Goal: Navigation & Orientation: Go to known website

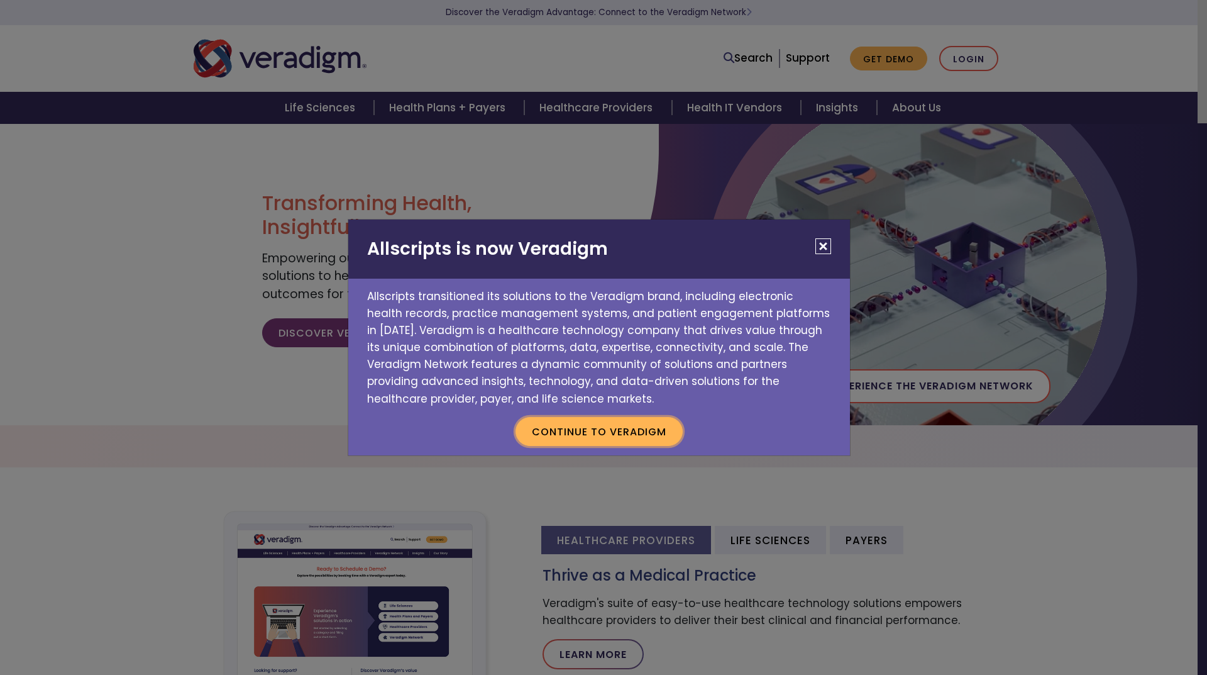
click at [632, 421] on button "Continue to Veradigm" at bounding box center [599, 431] width 167 height 29
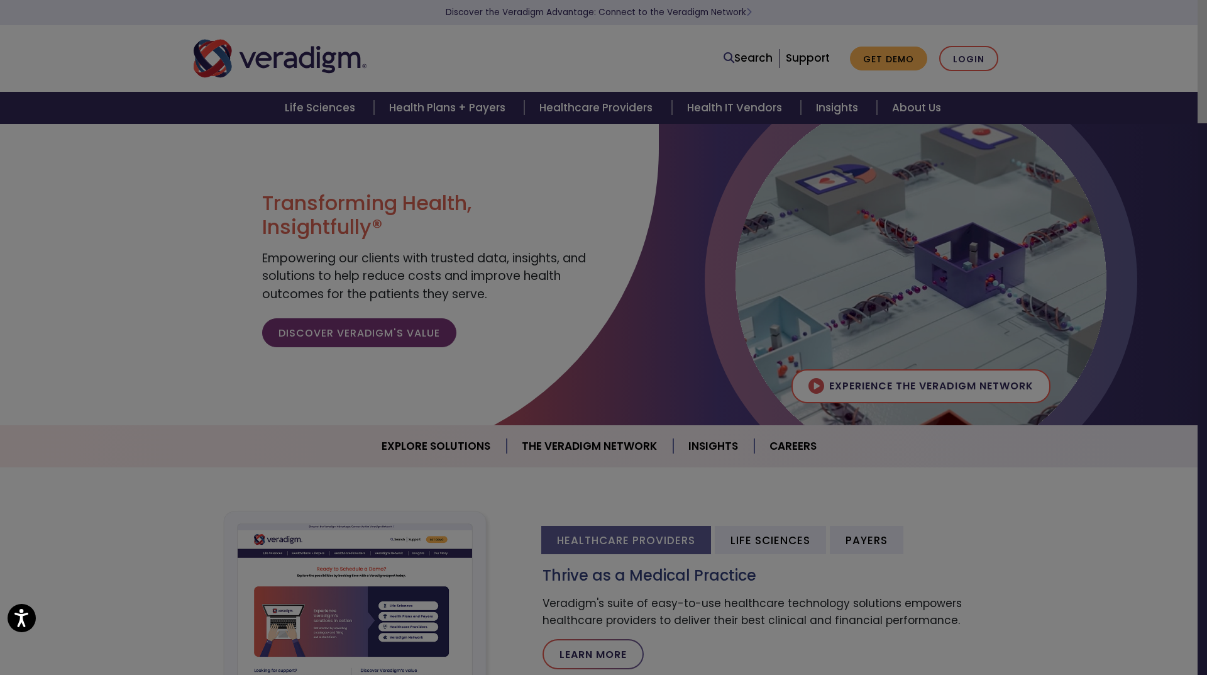
click at [631, 428] on body "Press Alt+1 for screen-reader mode, Alt+0 to cancel Accessibility Screen-Reader…" at bounding box center [603, 460] width 1207 height 675
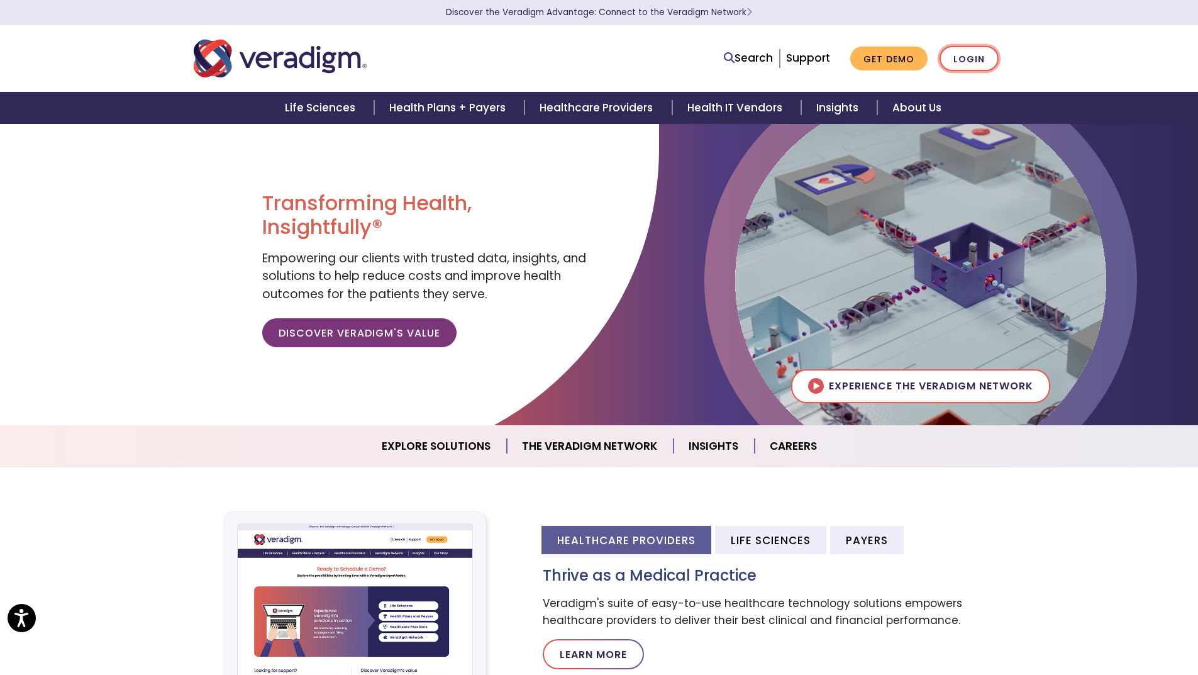
click at [983, 55] on link "Login" at bounding box center [968, 59] width 59 height 26
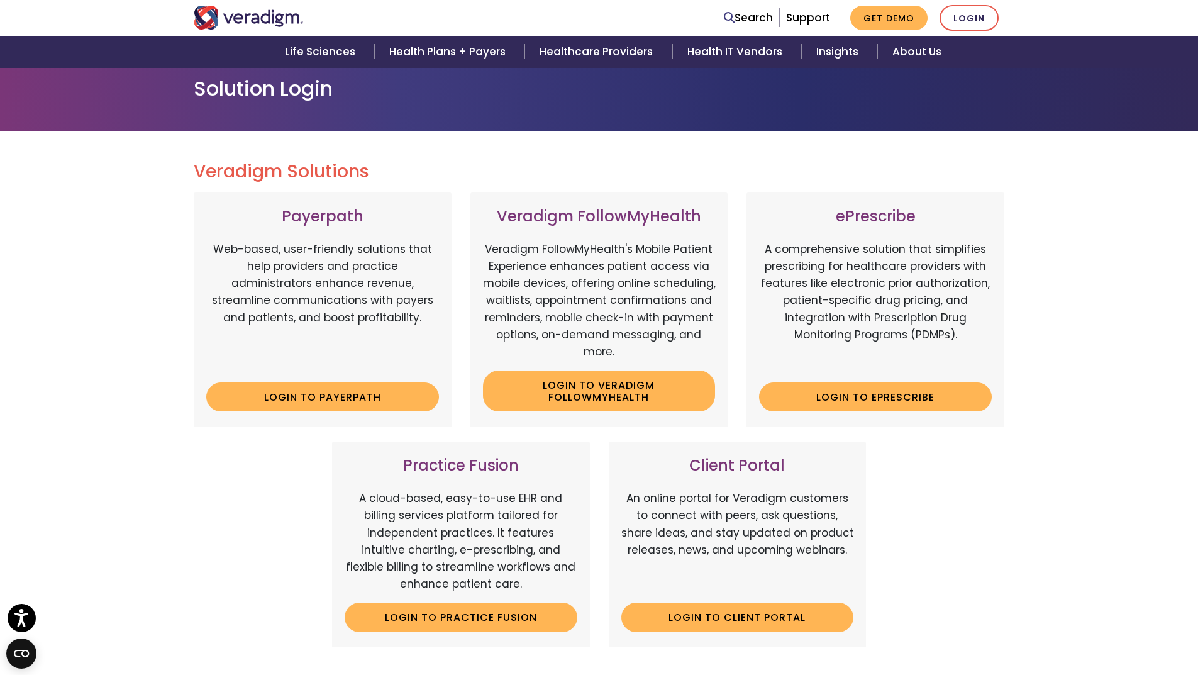
scroll to position [126, 0]
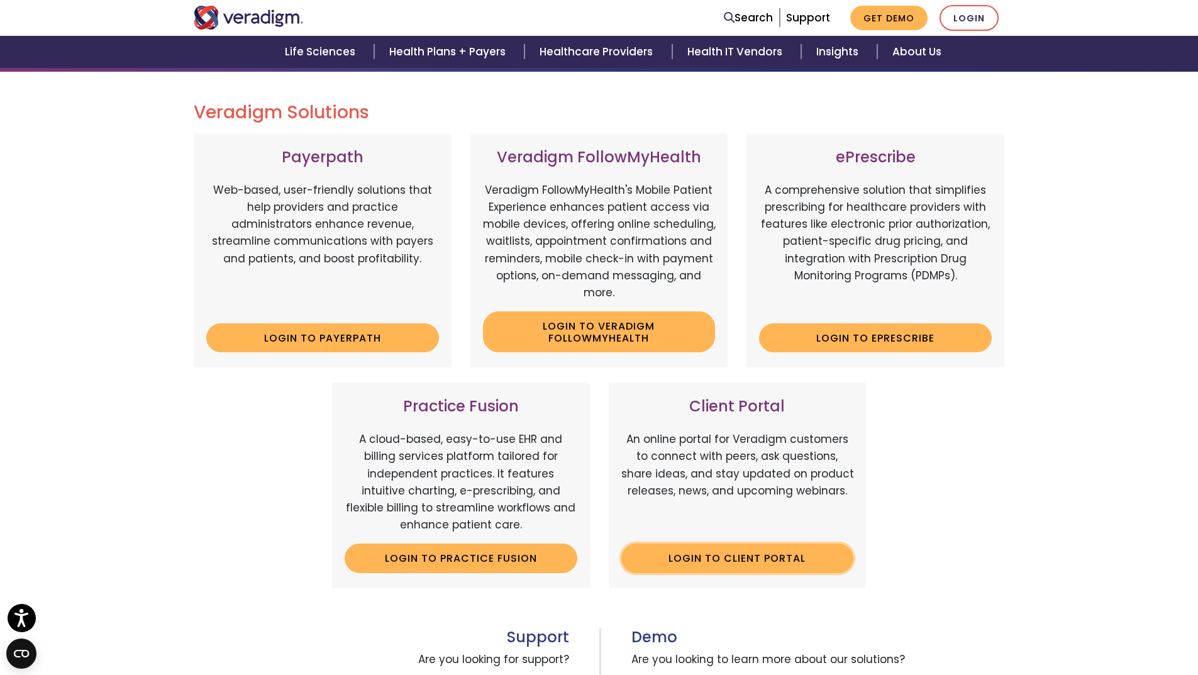
click at [748, 553] on link "Login to Client Portal" at bounding box center [737, 557] width 233 height 29
